Goal: Find specific page/section: Find specific page/section

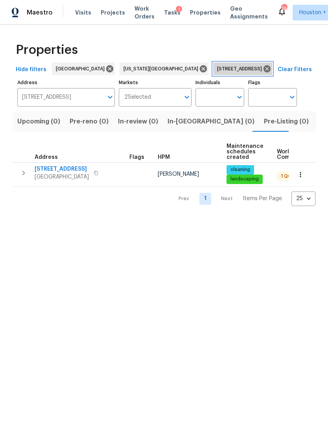
click at [262, 72] on icon at bounding box center [266, 68] width 9 height 9
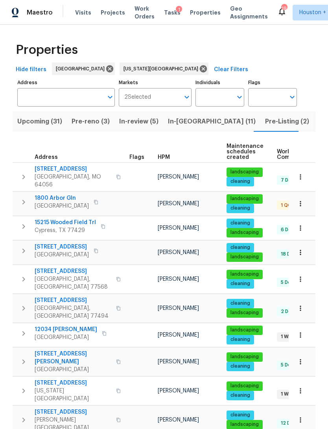
click at [79, 123] on span "Pre-reno (3)" at bounding box center [90, 121] width 38 height 11
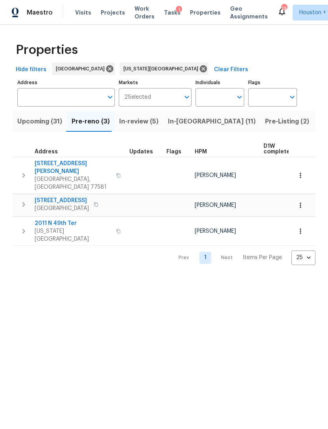
click at [40, 196] on span "21735 Sierra Long Dr" at bounding box center [62, 200] width 54 height 8
click at [299, 201] on icon "button" at bounding box center [300, 205] width 8 height 8
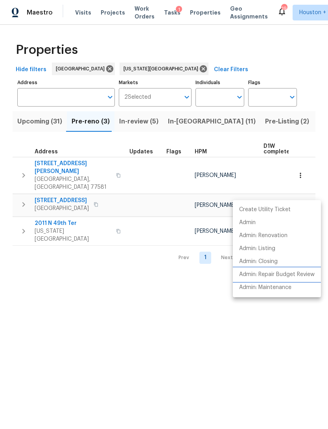
click at [290, 273] on p "Admin: Repair Budget Review" at bounding box center [276, 274] width 75 height 8
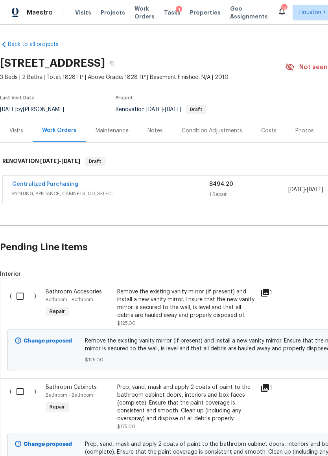
click at [12, 132] on div "Visits" at bounding box center [16, 131] width 14 height 8
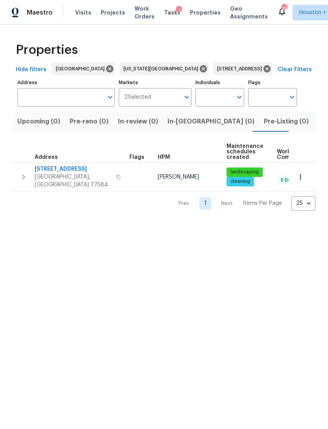
type input "[STREET_ADDRESS]"
